Goal: Transaction & Acquisition: Download file/media

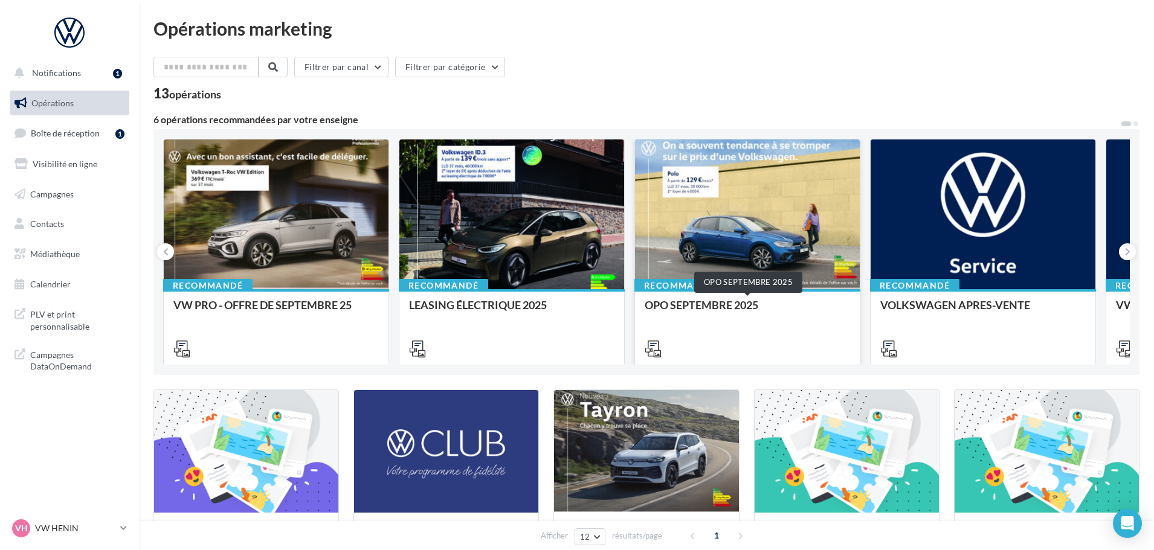
click at [724, 303] on div "OPO SEPTEMBRE 2025" at bounding box center [746, 311] width 205 height 24
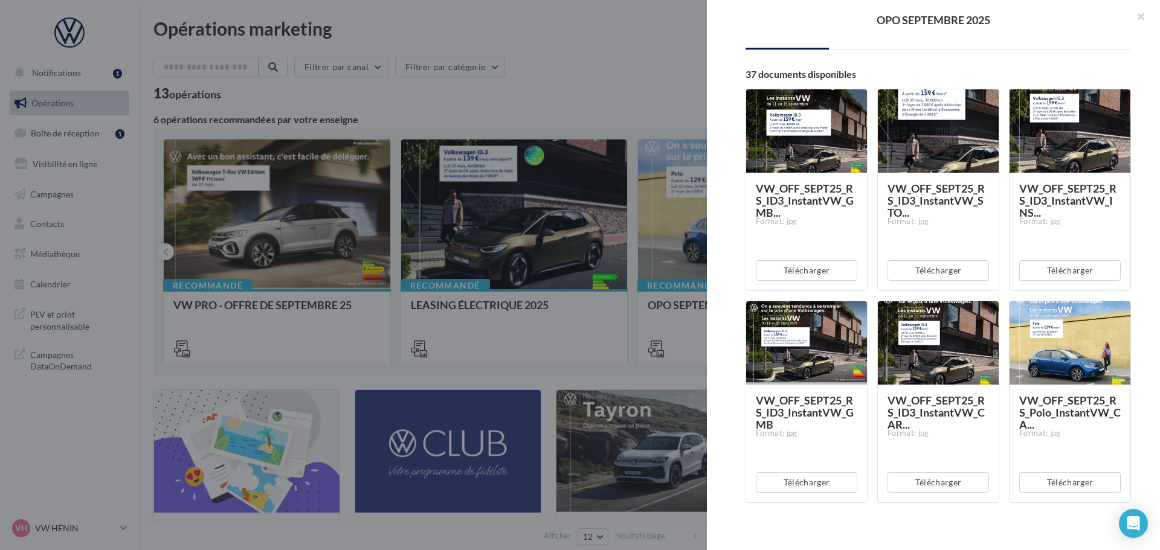
scroll to position [181, 0]
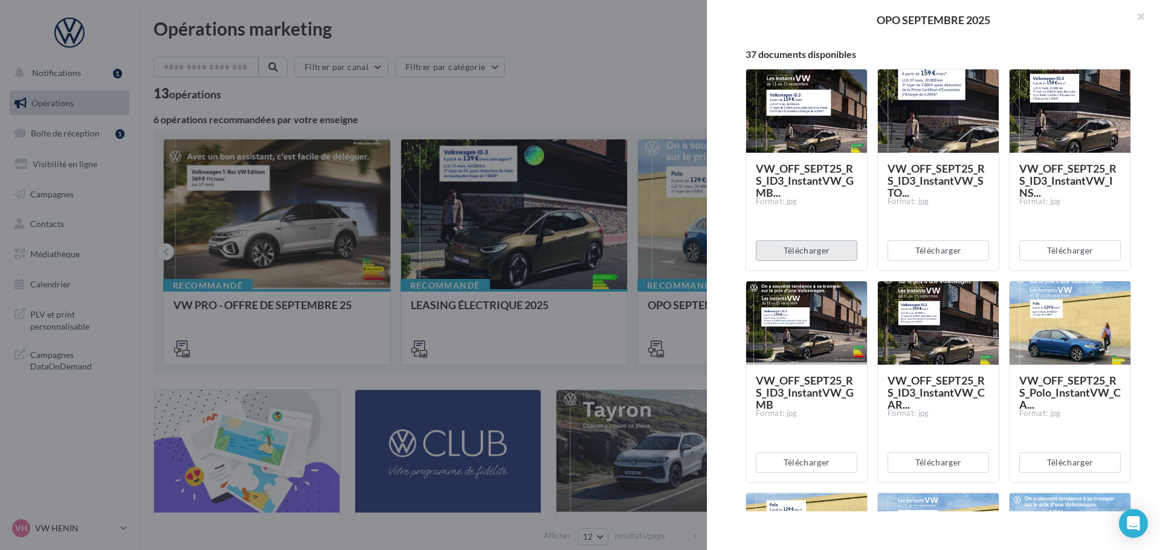
click at [805, 252] on button "Télécharger" at bounding box center [806, 250] width 101 height 21
click at [814, 226] on div "VW_OFF_SEPT25_RS_ID3_InstantVW_GMB... Format: jpg" at bounding box center [806, 210] width 101 height 97
click at [929, 464] on button "Télécharger" at bounding box center [937, 462] width 101 height 21
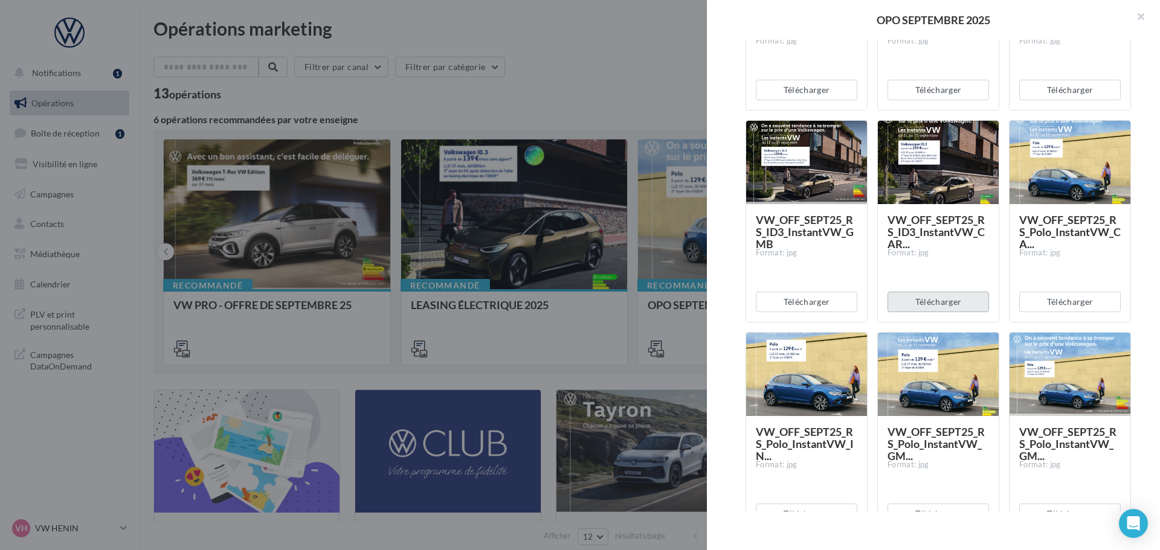
scroll to position [362, 0]
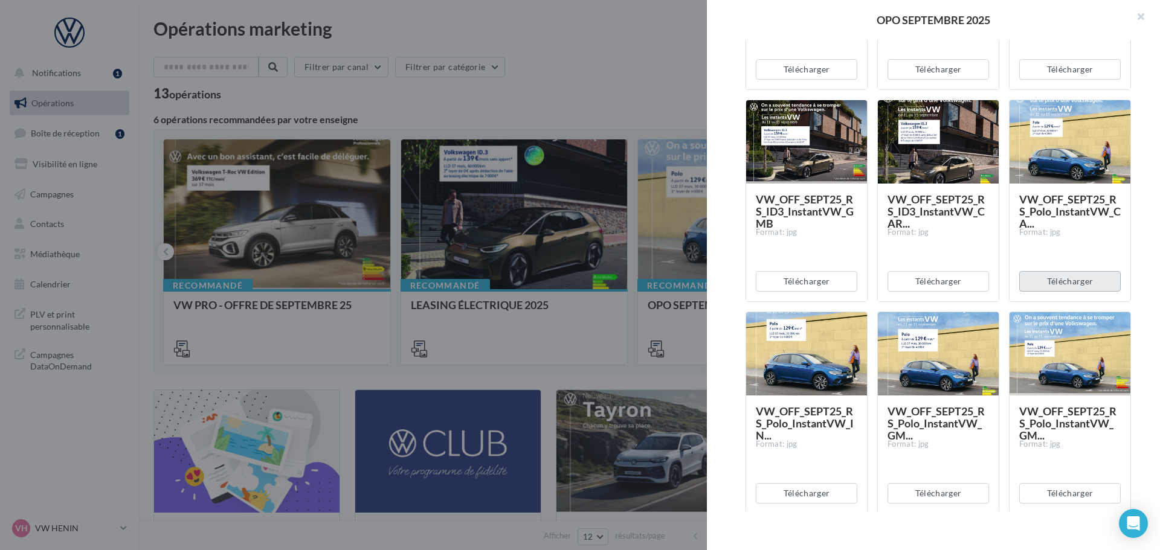
click at [1057, 282] on button "Télécharger" at bounding box center [1069, 281] width 101 height 21
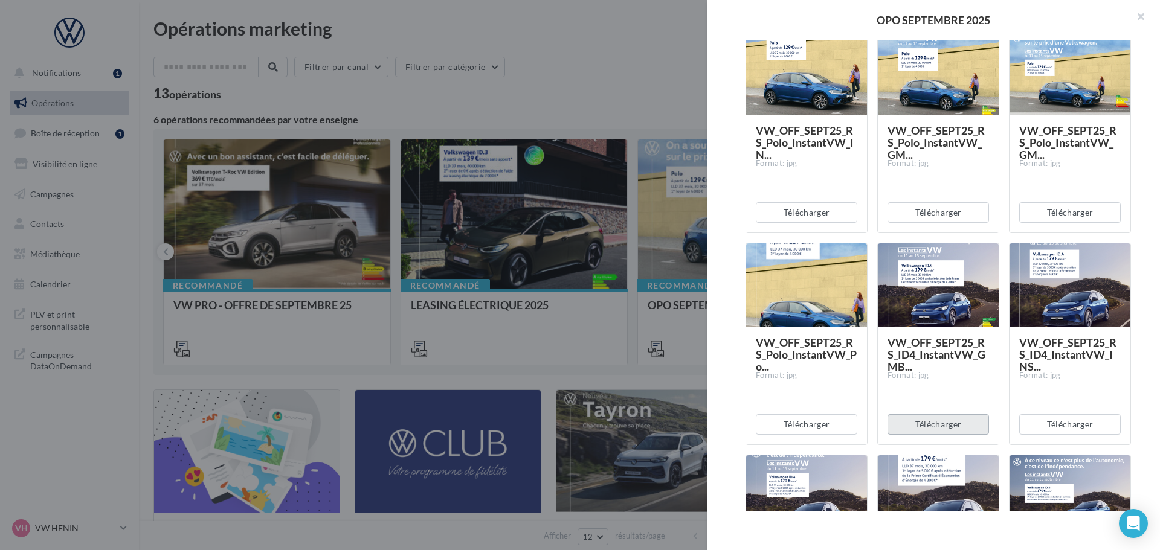
scroll to position [664, 0]
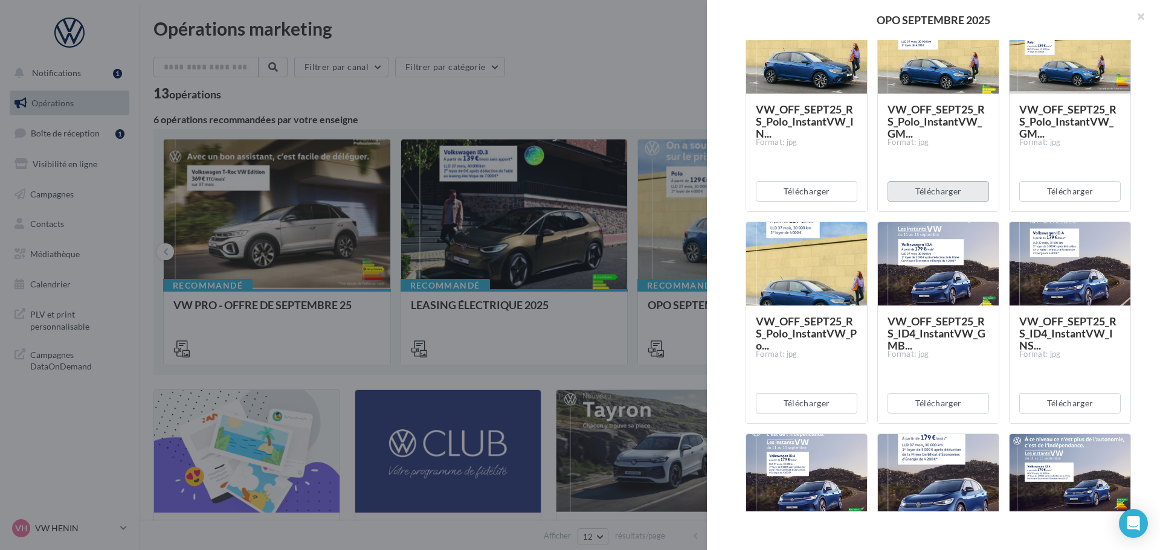
click at [937, 193] on button "Télécharger" at bounding box center [937, 191] width 101 height 21
click at [925, 406] on button "Télécharger" at bounding box center [937, 403] width 101 height 21
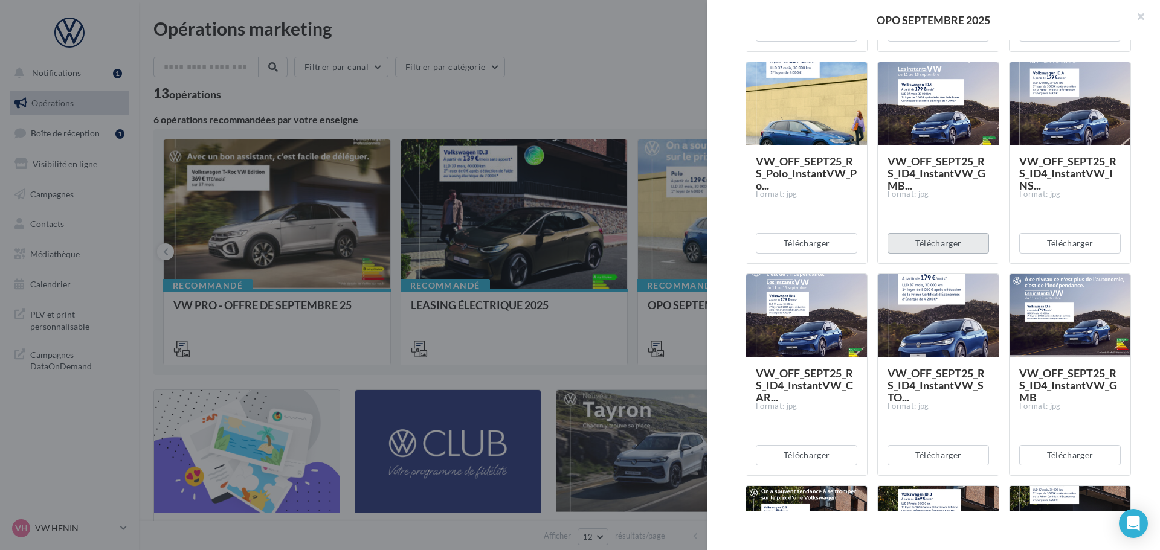
scroll to position [846, 0]
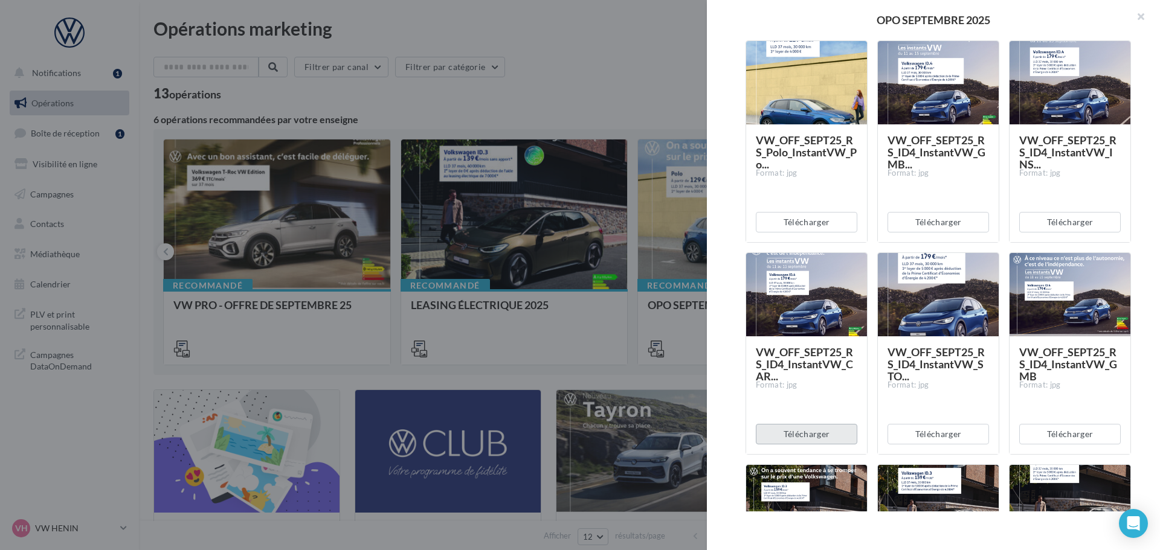
click at [788, 431] on button "Télécharger" at bounding box center [806, 434] width 101 height 21
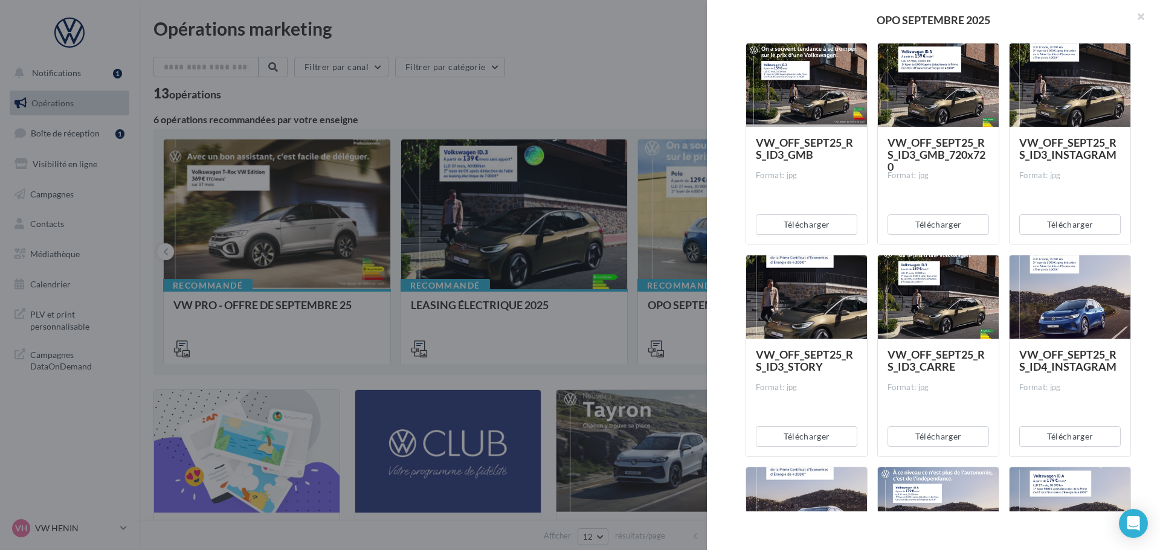
scroll to position [1268, 0]
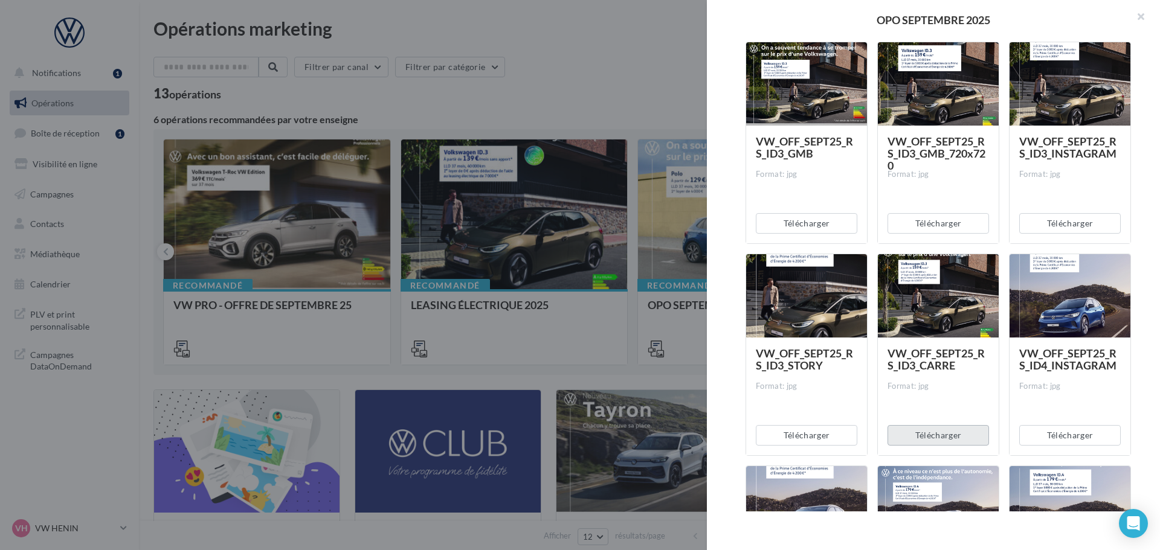
click at [921, 437] on button "Télécharger" at bounding box center [937, 435] width 101 height 21
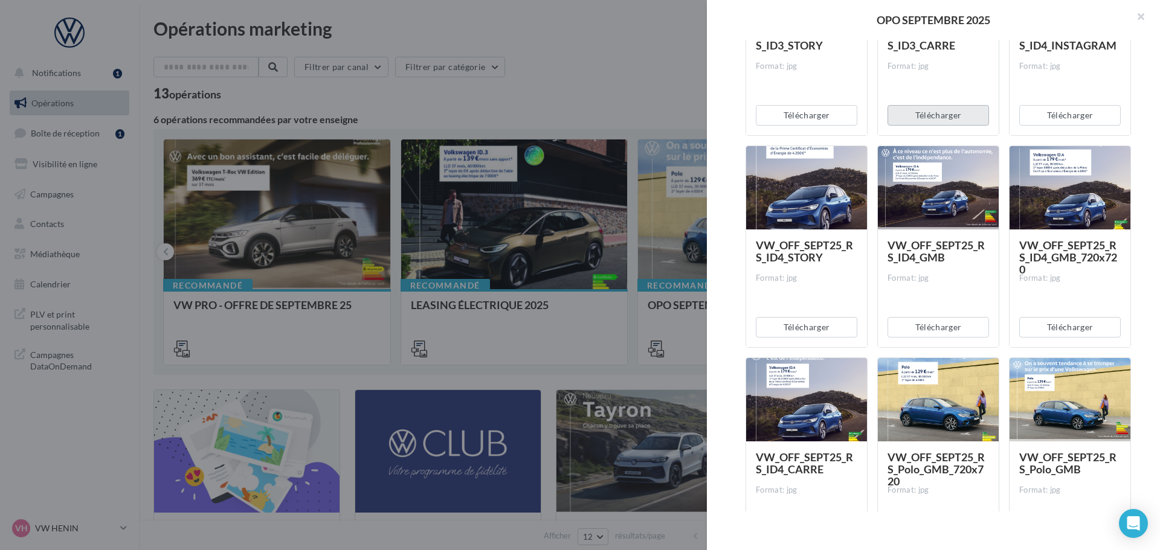
scroll to position [1631, 0]
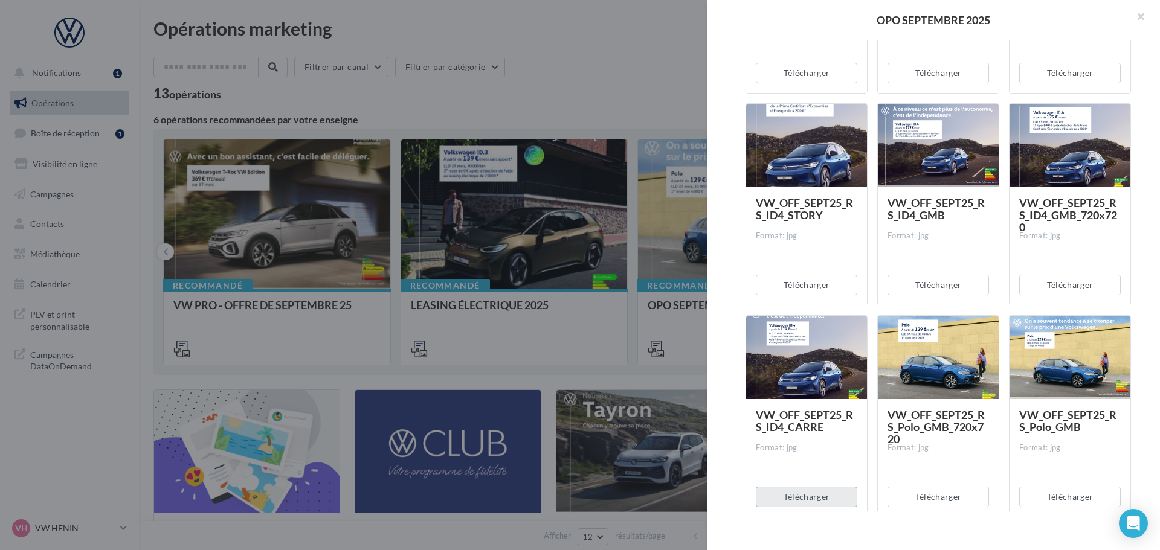
click at [790, 498] on button "Télécharger" at bounding box center [806, 497] width 101 height 21
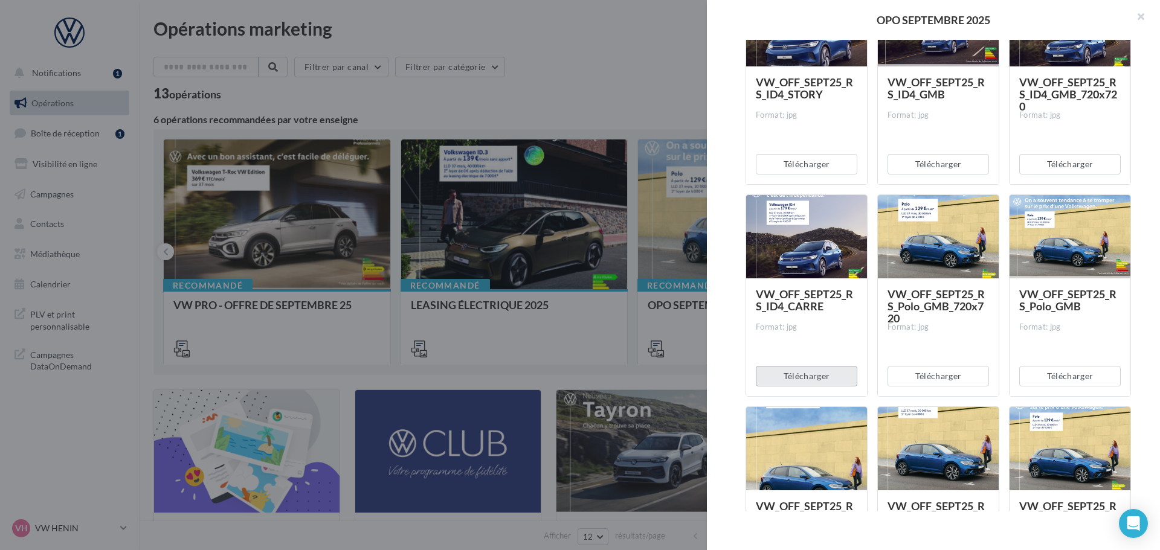
scroll to position [1812, 0]
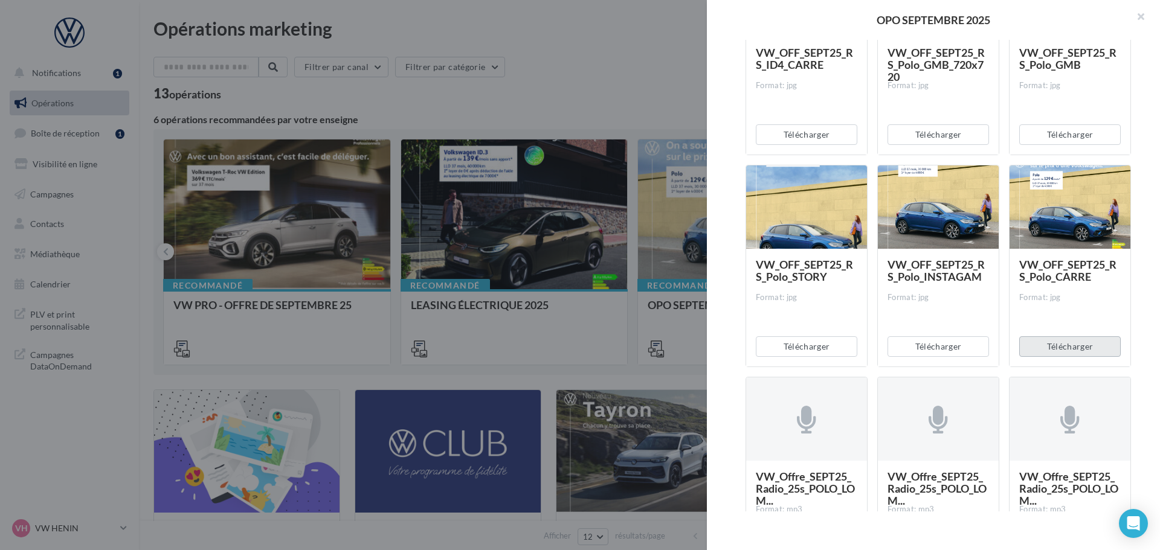
click at [1069, 345] on button "Télécharger" at bounding box center [1069, 346] width 101 height 21
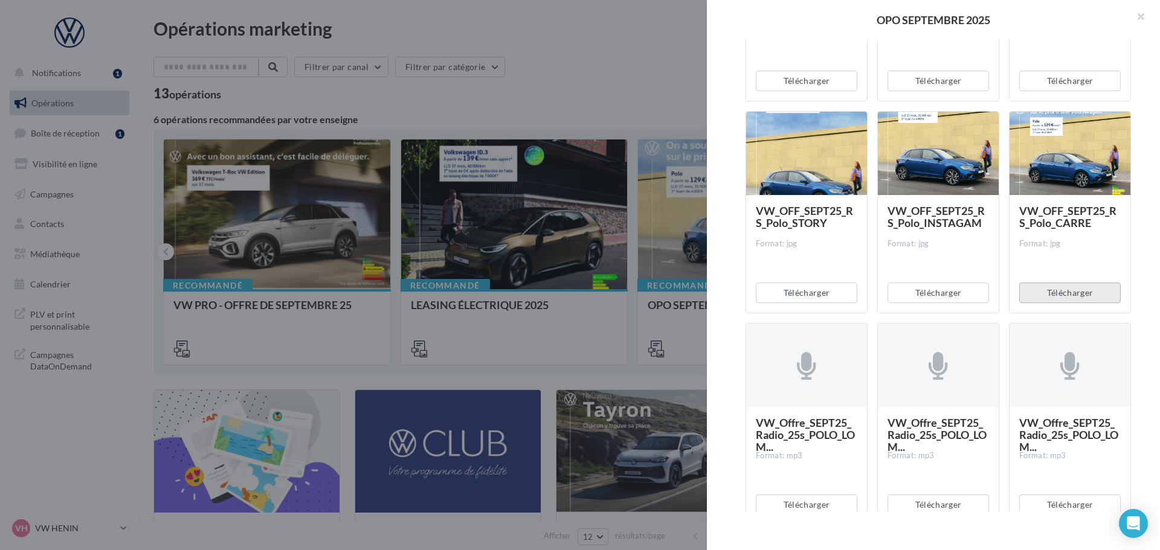
scroll to position [2174, 0]
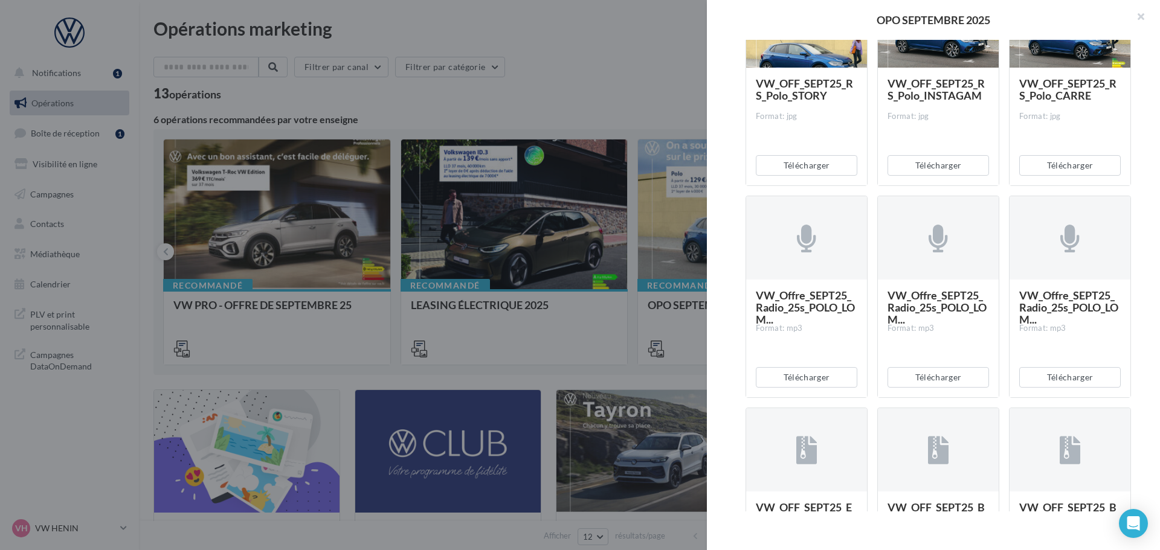
click at [727, 300] on div "Description Non renseignée Offre du mois VN Document Documents liés à la campag…" at bounding box center [938, 276] width 463 height 472
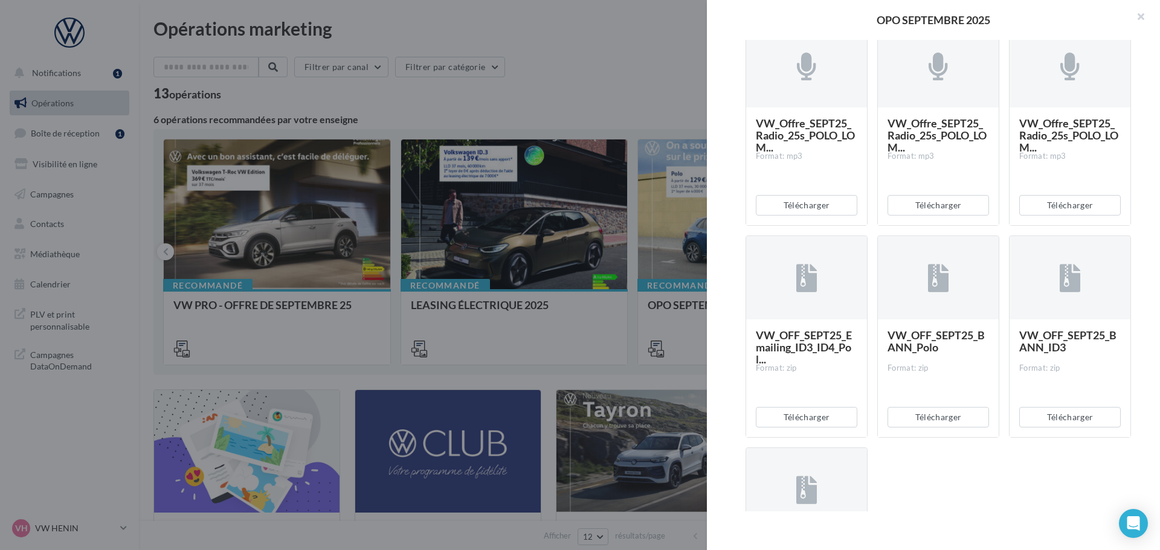
scroll to position [2416, 0]
